Goal: Transaction & Acquisition: Book appointment/travel/reservation

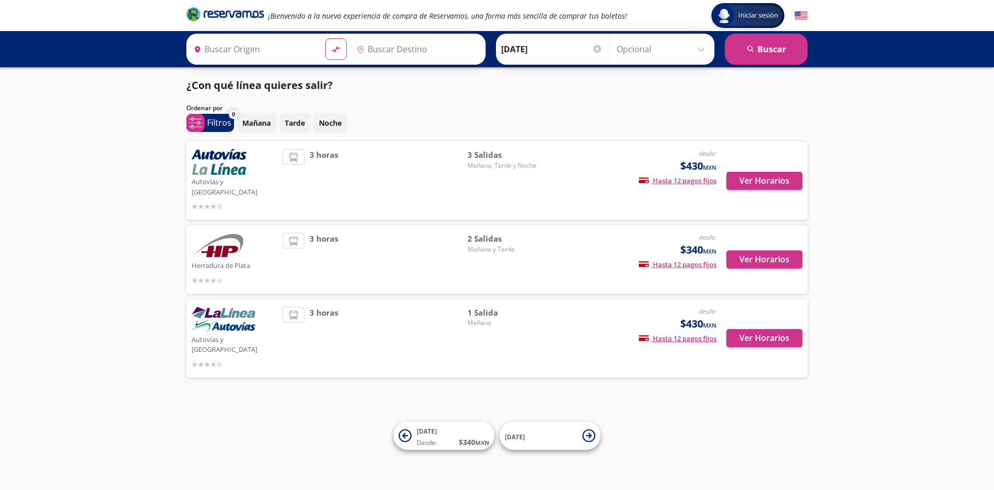
type input "[GEOGRAPHIC_DATA], [GEOGRAPHIC_DATA]"
type input "Maravatío, [GEOGRAPHIC_DATA]"
click at [782, 176] on button "Ver Horarios" at bounding box center [764, 181] width 76 height 18
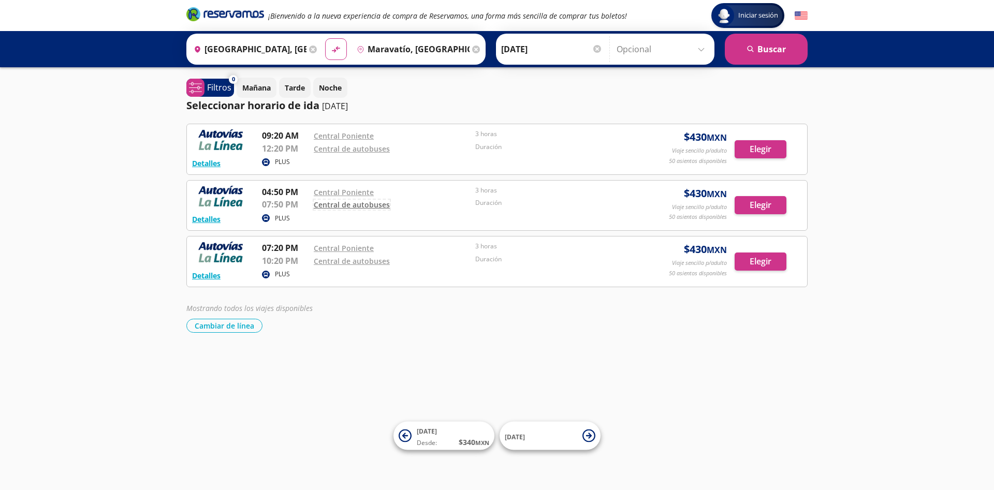
click at [363, 206] on link "Central de autobuses" at bounding box center [352, 205] width 76 height 10
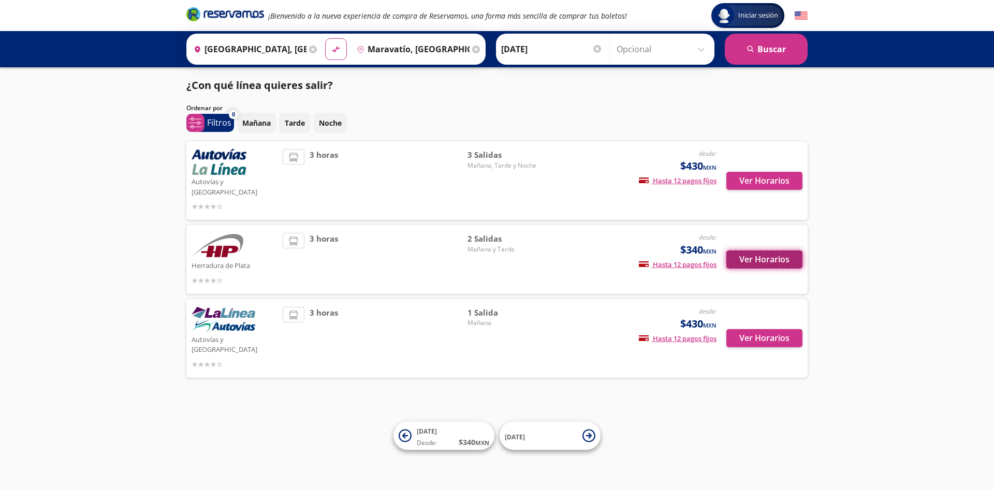
click at [749, 251] on button "Ver Horarios" at bounding box center [764, 260] width 76 height 18
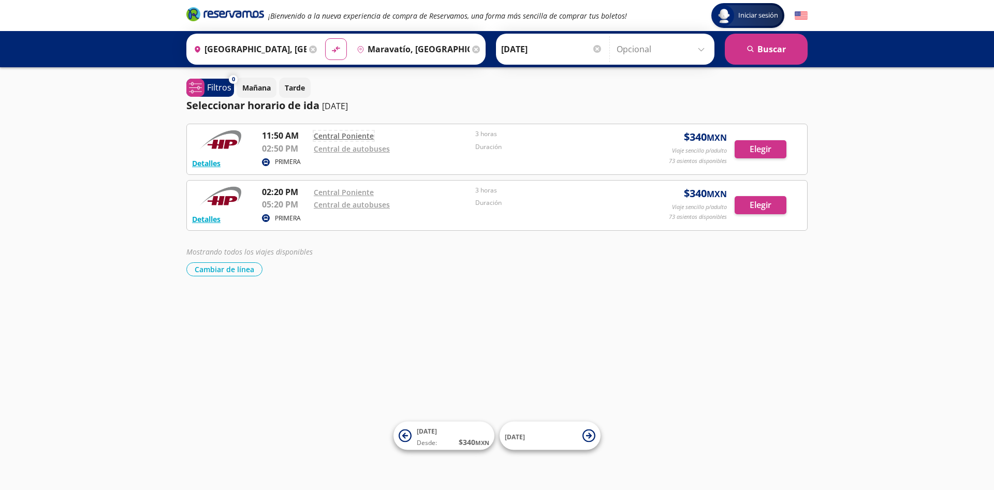
click at [345, 137] on link "Central Poniente" at bounding box center [344, 136] width 60 height 10
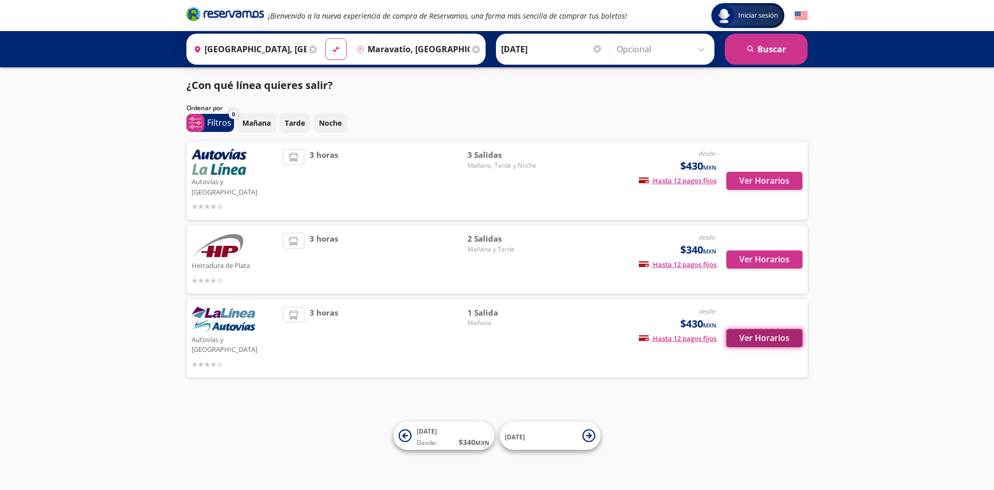
click at [754, 329] on button "Ver Horarios" at bounding box center [764, 338] width 76 height 18
click at [750, 172] on button "Ver Horarios" at bounding box center [764, 181] width 76 height 18
click at [769, 252] on button "Ver Horarios" at bounding box center [764, 260] width 76 height 18
click at [765, 174] on button "Ver Horarios" at bounding box center [764, 181] width 76 height 18
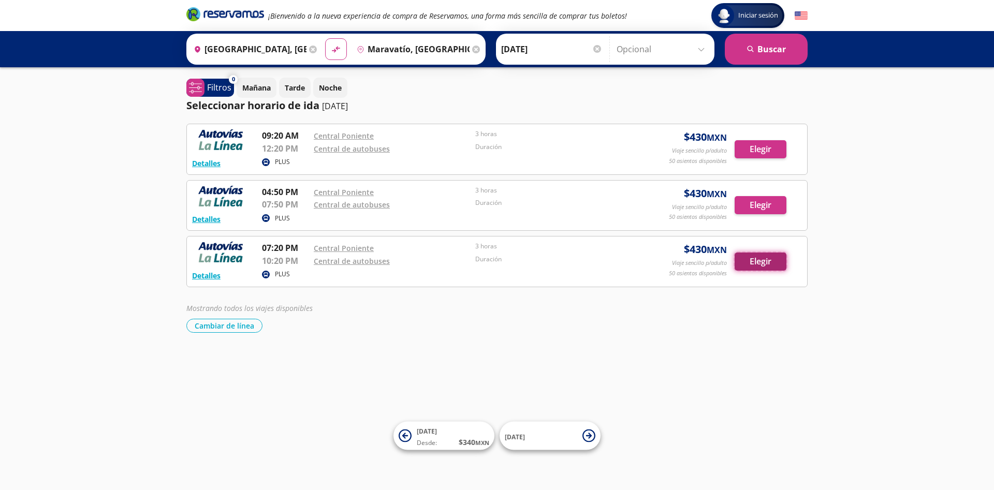
click at [757, 259] on button "Elegir" at bounding box center [761, 262] width 52 height 18
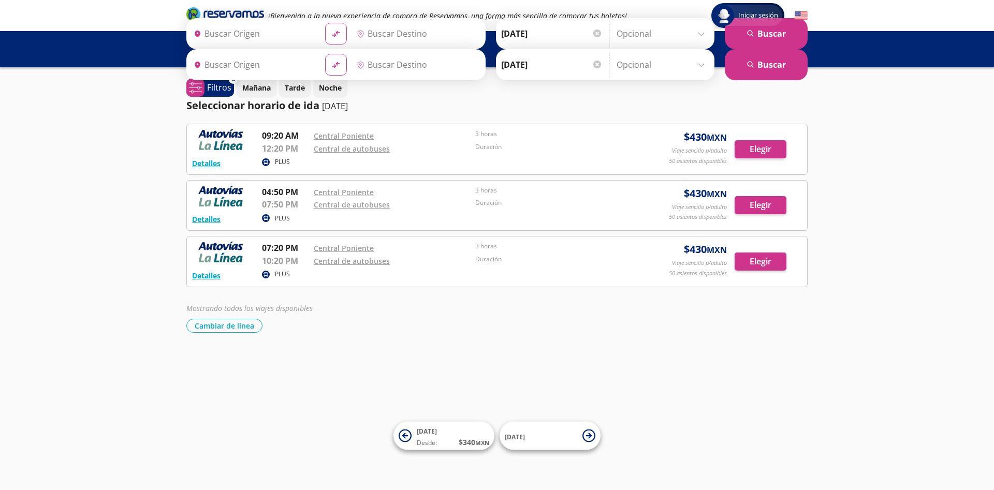
type input "[GEOGRAPHIC_DATA], [GEOGRAPHIC_DATA]"
type input "Maravatío, [GEOGRAPHIC_DATA]"
type input "[GEOGRAPHIC_DATA], [GEOGRAPHIC_DATA]"
type input "Maravatío, [GEOGRAPHIC_DATA]"
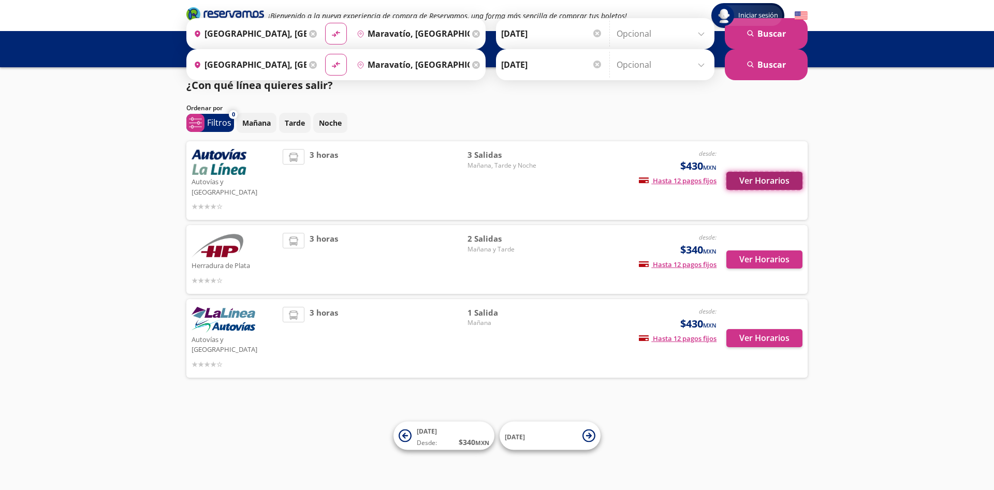
click at [777, 176] on button "Ver Horarios" at bounding box center [764, 181] width 76 height 18
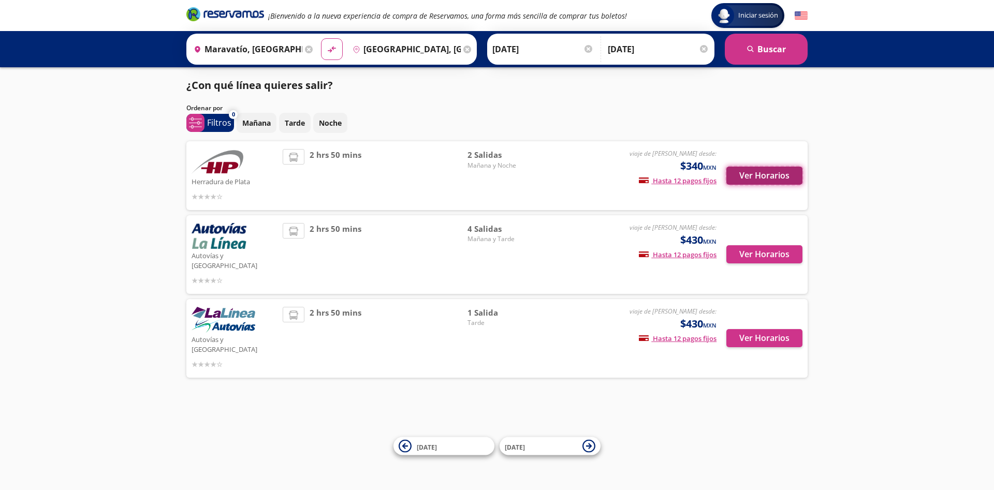
click at [771, 176] on button "Ver Horarios" at bounding box center [764, 176] width 76 height 18
click at [780, 252] on button "Ver Horarios" at bounding box center [764, 254] width 76 height 18
click at [751, 329] on button "Ver Horarios" at bounding box center [764, 338] width 76 height 18
click at [775, 251] on button "Ver Horarios" at bounding box center [764, 254] width 76 height 18
